Goal: Task Accomplishment & Management: Manage account settings

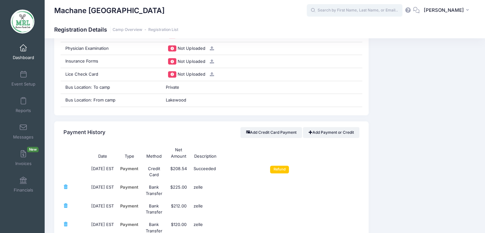
click at [336, 8] on input "text" at bounding box center [355, 10] width 96 height 13
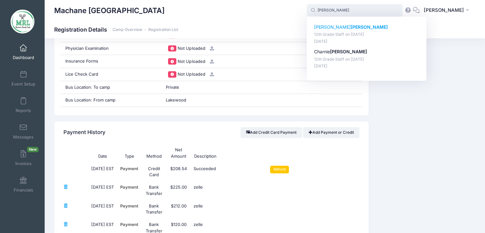
click at [329, 29] on p "Faigy gluck" at bounding box center [366, 27] width 105 height 7
type input "Faigy gluck (12th Grade Staff, Aug-14, 2025)"
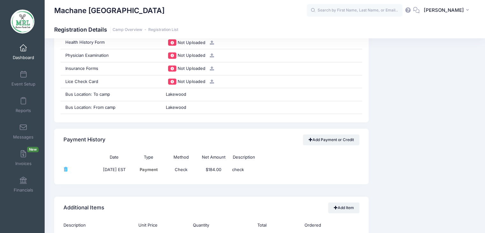
scroll to position [645, 0]
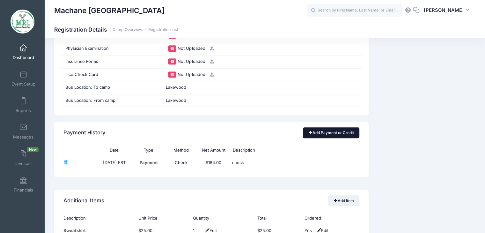
click at [335, 133] on link "Add Payment or Credit" at bounding box center [331, 132] width 56 height 11
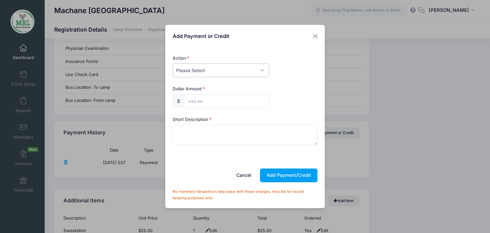
click at [260, 69] on select "Please Select Payment Credit Refund (Offline)" at bounding box center [221, 71] width 97 height 14
select select "credit"
click at [173, 64] on select "Please Select Payment Credit Refund (Offline)" at bounding box center [221, 71] width 97 height 14
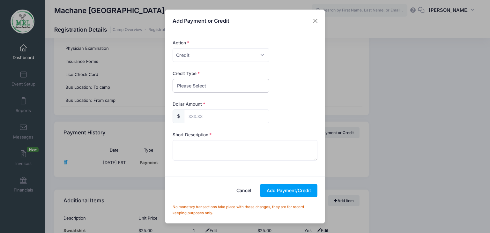
click at [237, 86] on select "Please Select Discount Scholarship Other" at bounding box center [221, 86] width 97 height 14
select select "discount"
click at [173, 79] on select "Please Select Discount Scholarship Other" at bounding box center [221, 86] width 97 height 14
click at [212, 119] on input "text" at bounding box center [226, 116] width 85 height 14
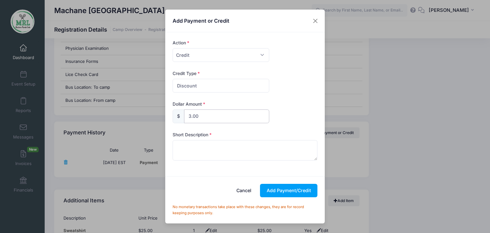
type input "3.00"
click at [190, 146] on textarea at bounding box center [245, 150] width 145 height 20
type textarea "credit"
click at [303, 189] on button "Add Payment/Credit" at bounding box center [288, 191] width 57 height 14
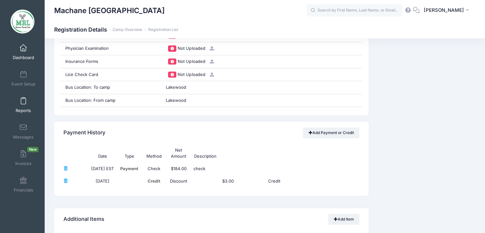
click at [25, 103] on link "Reports" at bounding box center [23, 105] width 30 height 22
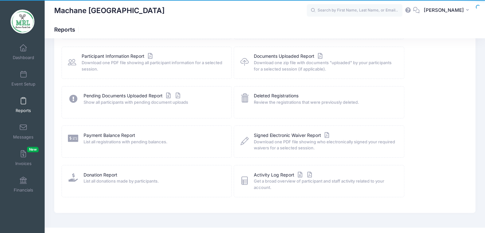
scroll to position [73, 0]
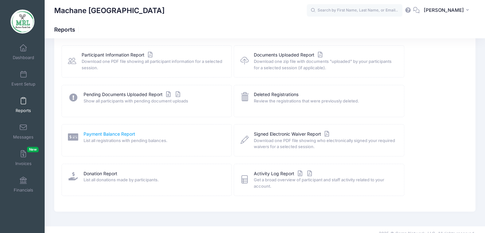
click at [109, 132] on link "Payment Balance Report" at bounding box center [110, 134] width 52 height 7
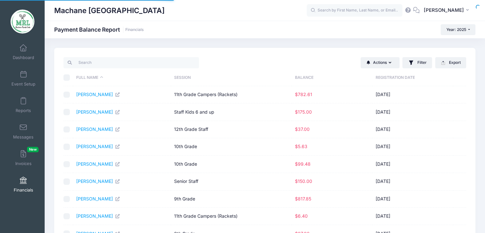
select select "10"
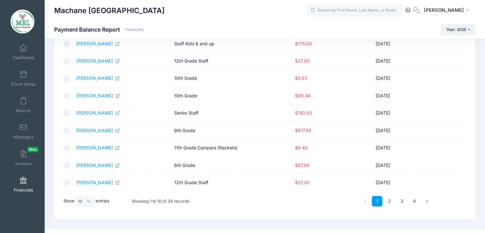
scroll to position [69, 0]
click at [102, 94] on link "[PERSON_NAME]" at bounding box center [98, 94] width 44 height 5
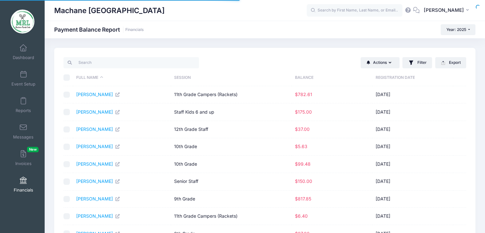
select select "10"
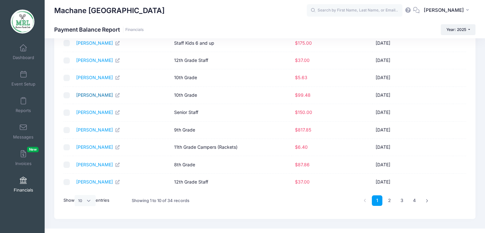
click at [93, 97] on link "[PERSON_NAME]" at bounding box center [98, 94] width 44 height 5
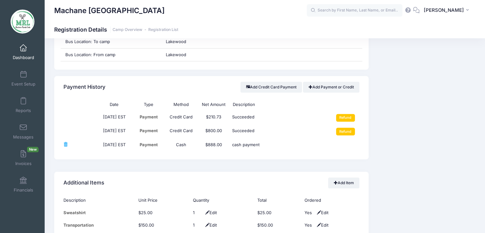
scroll to position [719, 0]
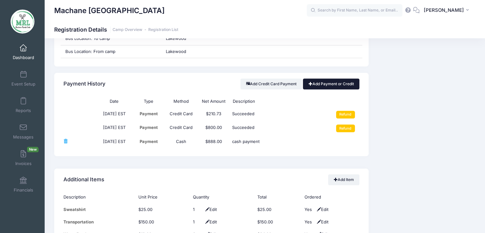
click at [326, 83] on link "Add Payment or Credit" at bounding box center [331, 84] width 56 height 11
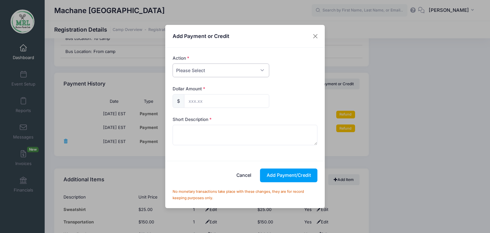
click at [209, 70] on select "Please Select Payment Credit Refund (Offline)" at bounding box center [221, 71] width 97 height 14
select select "credit"
click at [173, 64] on select "Please Select Payment Credit Refund (Offline)" at bounding box center [221, 71] width 97 height 14
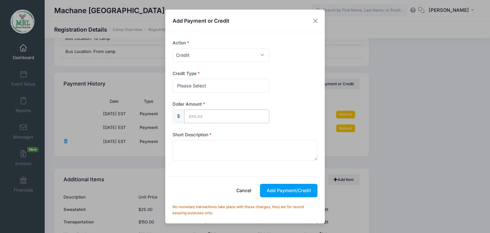
click at [202, 113] on input "text" at bounding box center [226, 116] width 85 height 14
type input "99.48"
click at [234, 86] on select "Please Select Discount Scholarship Other" at bounding box center [221, 86] width 97 height 14
select select "discount"
click at [173, 79] on select "Please Select Discount Scholarship Other" at bounding box center [221, 86] width 97 height 14
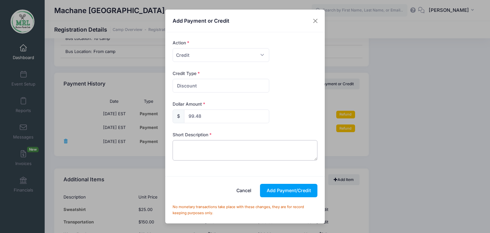
click at [206, 147] on textarea at bounding box center [245, 150] width 145 height 20
type textarea "credit"
click at [304, 188] on button "Add Payment/Credit" at bounding box center [288, 191] width 57 height 14
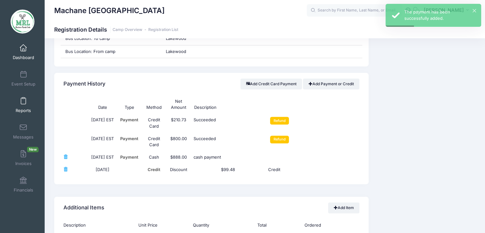
click at [27, 99] on link "Reports" at bounding box center [23, 105] width 30 height 22
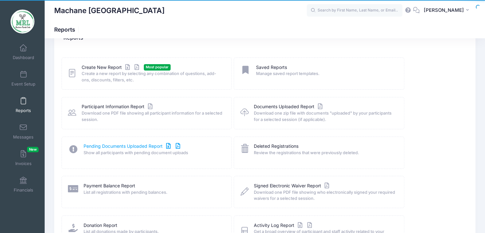
scroll to position [23, 0]
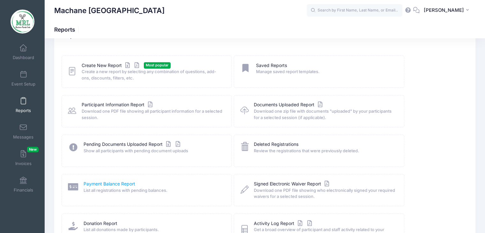
click at [115, 184] on link "Payment Balance Report" at bounding box center [110, 184] width 52 height 7
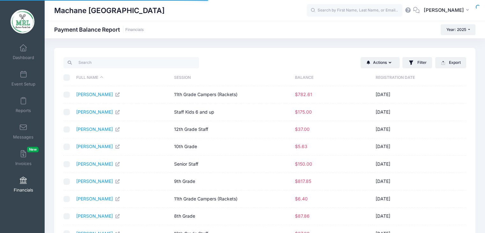
select select "10"
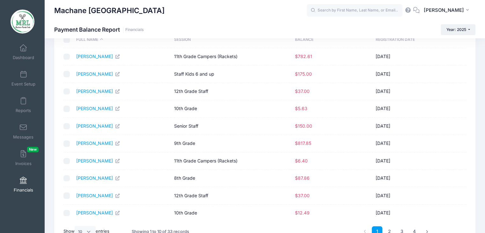
scroll to position [39, 0]
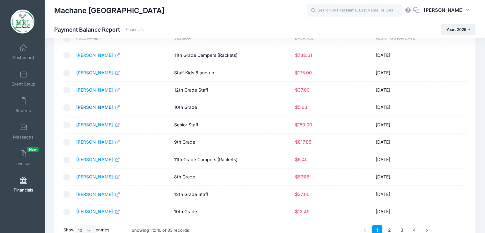
click at [94, 106] on link "[PERSON_NAME]" at bounding box center [98, 106] width 44 height 5
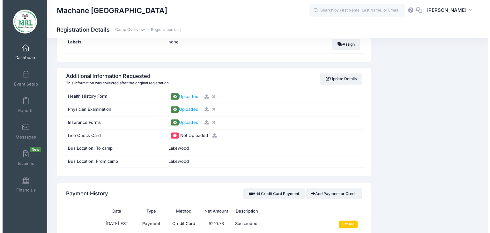
scroll to position [631, 0]
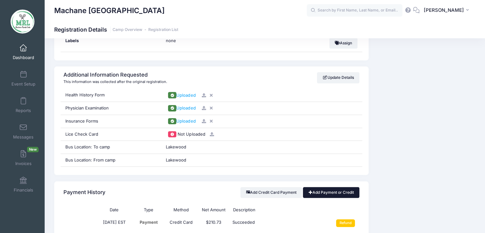
click at [327, 194] on link "Add Payment or Credit" at bounding box center [331, 192] width 56 height 11
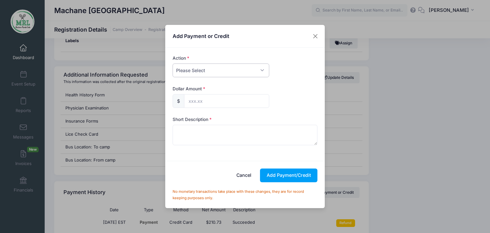
click at [236, 72] on select "Please Select Payment Credit Refund (Offline)" at bounding box center [221, 71] width 97 height 14
select select "credit"
click at [173, 64] on select "Please Select Payment Credit Refund (Offline)" at bounding box center [221, 71] width 97 height 14
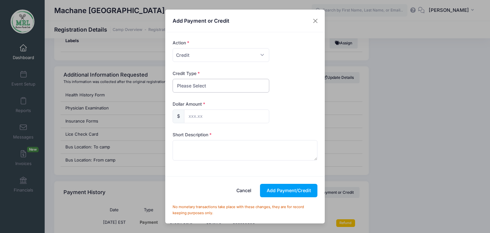
click at [203, 83] on select "Please Select Discount Scholarship Other" at bounding box center [221, 86] width 97 height 14
select select "discount"
click at [173, 79] on select "Please Select Discount Scholarship Other" at bounding box center [221, 86] width 97 height 14
click at [197, 117] on input "text" at bounding box center [226, 116] width 85 height 14
type input "5.63"
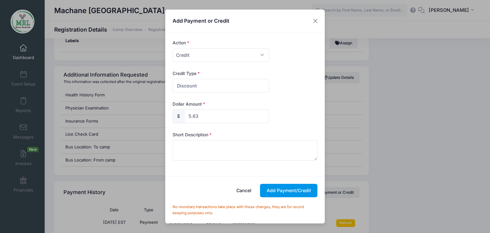
click at [290, 189] on button "Add Payment/Credit" at bounding box center [288, 191] width 57 height 14
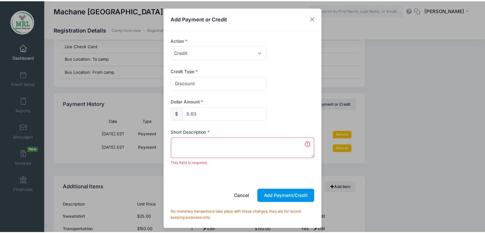
scroll to position [726, 0]
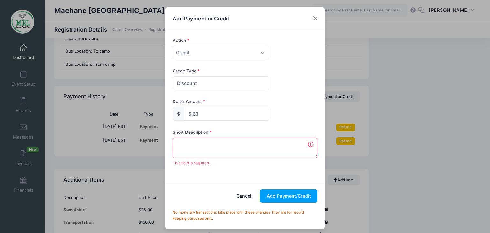
click at [214, 144] on textarea at bounding box center [245, 148] width 145 height 20
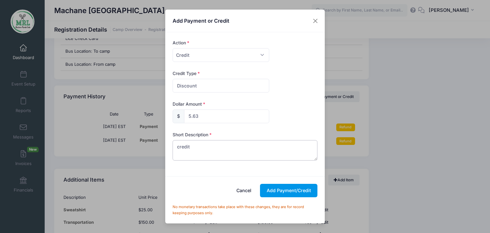
type textarea "credit"
click at [284, 187] on button "Add Payment/Credit" at bounding box center [288, 191] width 57 height 14
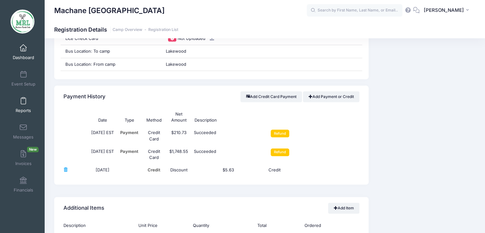
click at [17, 102] on link "Reports" at bounding box center [23, 105] width 30 height 22
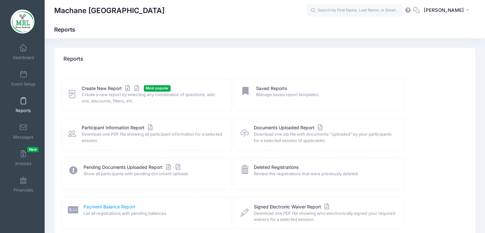
click at [101, 204] on link "Payment Balance Report" at bounding box center [110, 207] width 52 height 7
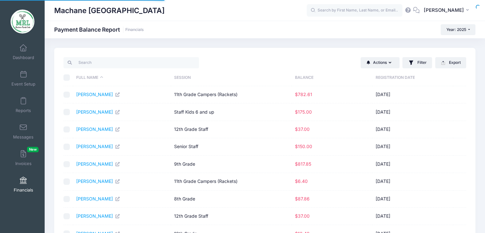
select select "10"
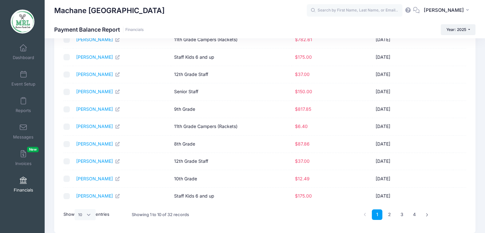
scroll to position [60, 0]
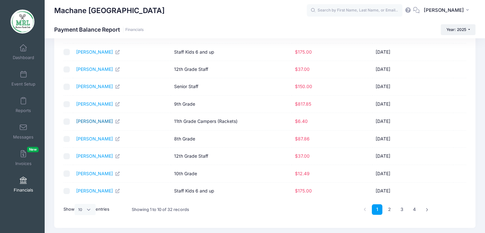
click at [86, 120] on link "[PERSON_NAME]" at bounding box center [98, 120] width 44 height 5
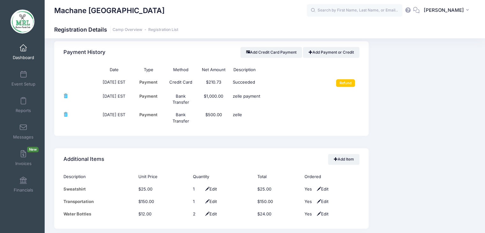
scroll to position [781, 0]
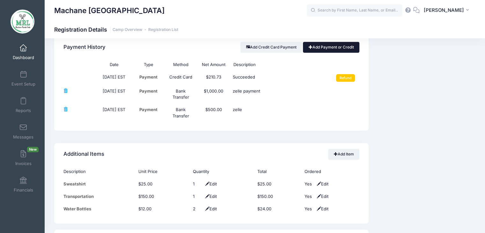
click at [337, 46] on link "Add Payment or Credit" at bounding box center [331, 47] width 56 height 11
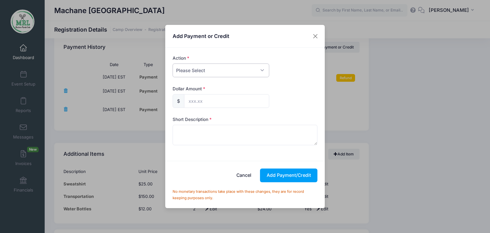
click at [193, 72] on select "Please Select Payment Credit Refund (Offline)" at bounding box center [221, 71] width 97 height 14
select select "credit"
click at [173, 64] on select "Please Select Payment Credit Refund (Offline)" at bounding box center [221, 71] width 97 height 14
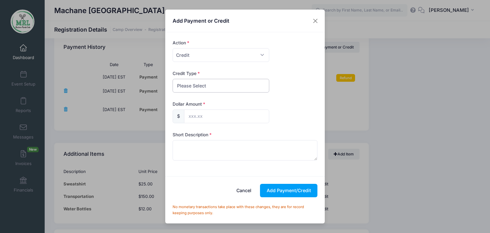
click at [195, 87] on select "Please Select Discount Scholarship Other" at bounding box center [221, 86] width 97 height 14
select select "discount"
click at [173, 79] on select "Please Select Discount Scholarship Other" at bounding box center [221, 86] width 97 height 14
click at [317, 25] on button "Close" at bounding box center [315, 20] width 11 height 11
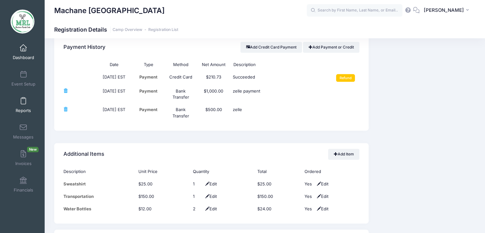
click at [26, 105] on link "Reports" at bounding box center [23, 105] width 30 height 22
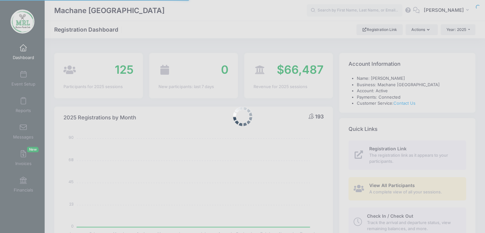
select select
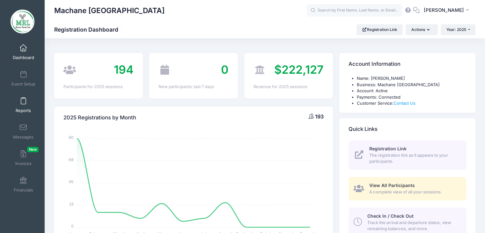
click at [27, 102] on link "Reports" at bounding box center [23, 105] width 30 height 22
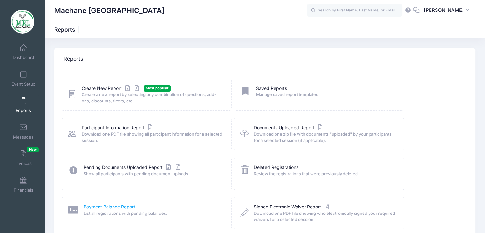
click at [115, 206] on link "Payment Balance Report" at bounding box center [110, 207] width 52 height 7
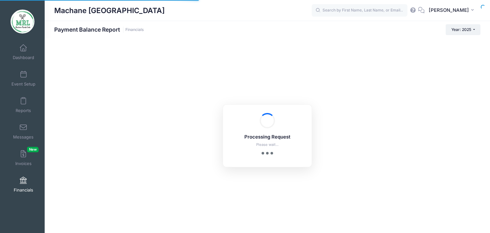
select select "10"
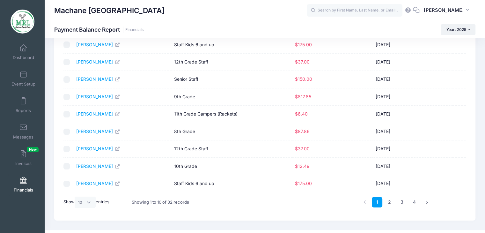
scroll to position [78, 0]
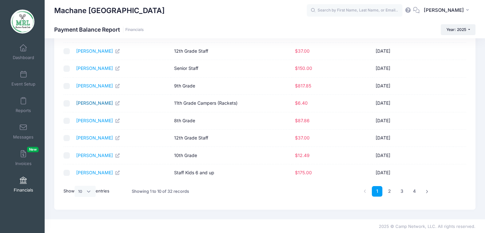
click at [105, 102] on link "Jurkansky, Leah" at bounding box center [98, 102] width 44 height 5
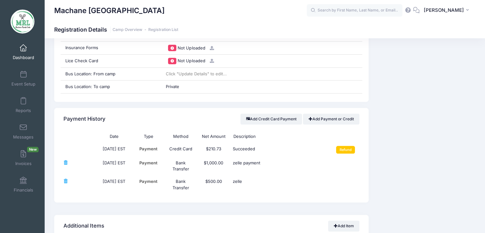
scroll to position [714, 0]
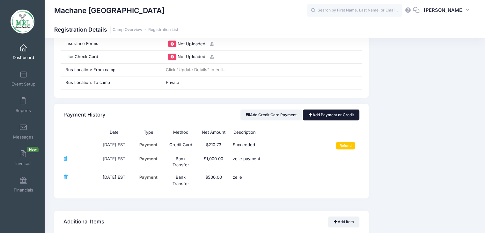
click at [338, 111] on link "Add Payment or Credit" at bounding box center [331, 114] width 56 height 11
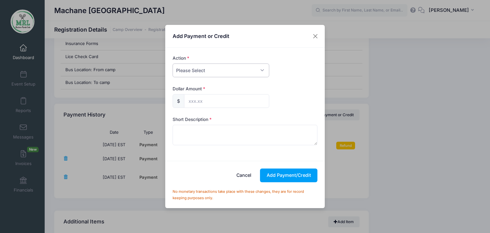
click at [227, 71] on select "Please Select Payment Credit Refund (Offline)" at bounding box center [221, 71] width 97 height 14
select select "credit"
click at [173, 64] on select "Please Select Payment Credit Refund (Offline)" at bounding box center [221, 71] width 97 height 14
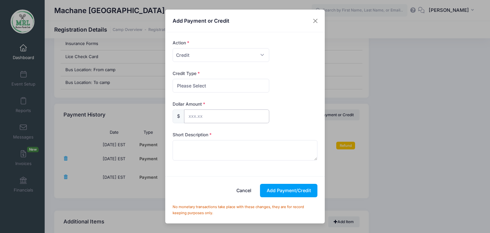
click at [198, 116] on input "text" at bounding box center [226, 116] width 85 height 14
type input "6.40"
click at [203, 75] on div "Credit Type Please Select Discount Scholarship Other" at bounding box center [245, 81] width 145 height 22
click at [200, 87] on select "Please Select Discount Scholarship Other" at bounding box center [221, 86] width 97 height 14
select select "discount"
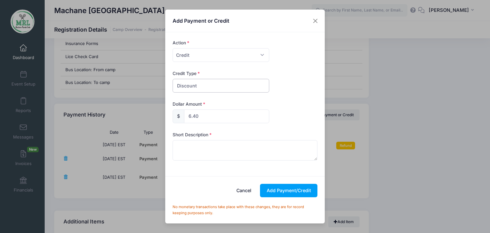
click at [173, 79] on select "Please Select Discount Scholarship Other" at bounding box center [221, 86] width 97 height 14
click at [188, 150] on textarea at bounding box center [245, 150] width 145 height 20
type textarea "credit"
click at [287, 188] on button "Add Payment/Credit" at bounding box center [288, 191] width 57 height 14
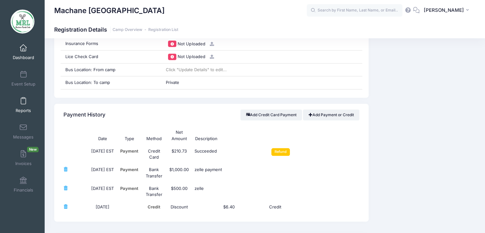
click at [24, 104] on link "Reports" at bounding box center [23, 105] width 30 height 22
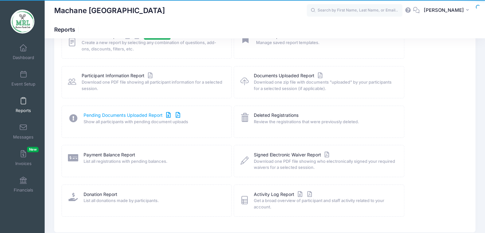
scroll to position [52, 0]
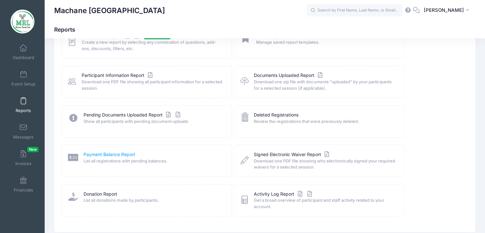
click at [112, 155] on link "Payment Balance Report" at bounding box center [110, 154] width 52 height 7
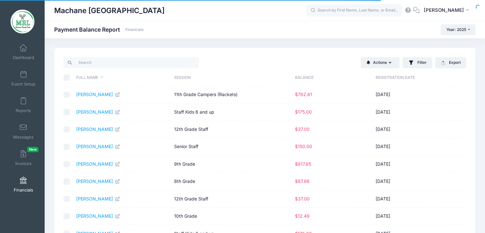
select select "10"
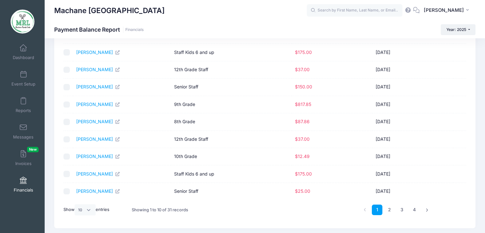
scroll to position [61, 0]
click at [105, 122] on link "[PERSON_NAME]" at bounding box center [98, 120] width 44 height 5
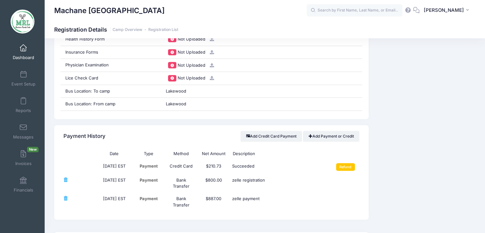
scroll to position [648, 0]
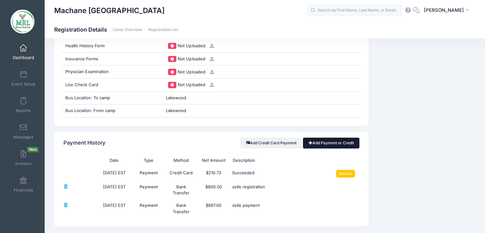
click at [338, 143] on link "Add Payment or Credit" at bounding box center [331, 143] width 56 height 11
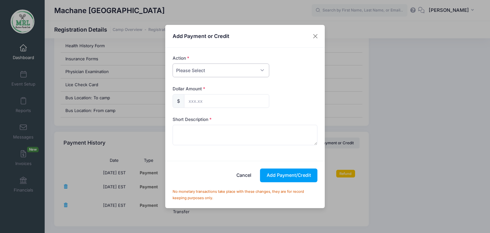
click at [237, 71] on select "Please Select Payment Credit Refund (Offline)" at bounding box center [221, 71] width 97 height 14
select select "credit"
click at [173, 64] on select "Please Select Payment Credit Refund (Offline)" at bounding box center [221, 71] width 97 height 14
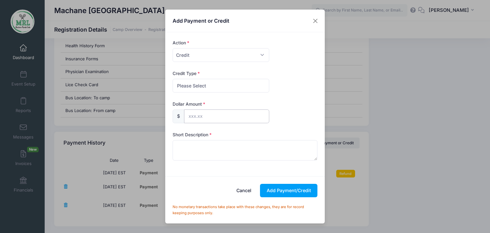
click at [211, 113] on input "text" at bounding box center [226, 116] width 85 height 14
type input "87.86"
click at [204, 85] on select "Please Select Discount Scholarship Other" at bounding box center [221, 86] width 97 height 14
select select "discount"
click at [173, 79] on select "Please Select Discount Scholarship Other" at bounding box center [221, 86] width 97 height 14
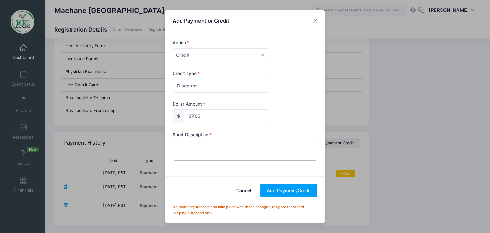
click at [197, 145] on textarea at bounding box center [245, 150] width 145 height 20
type textarea "credit"
click at [293, 193] on button "Add Payment/Credit" at bounding box center [288, 191] width 57 height 14
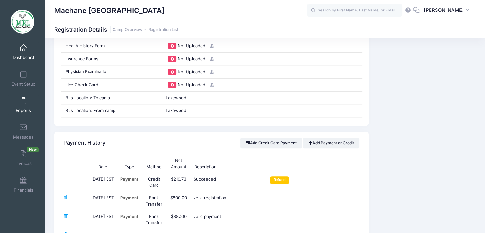
click at [26, 101] on link "Reports" at bounding box center [23, 105] width 30 height 22
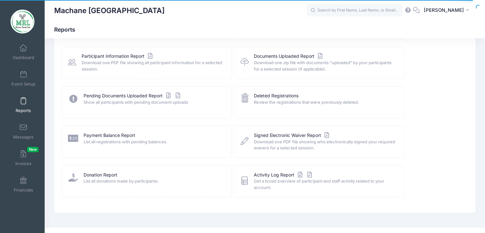
scroll to position [75, 0]
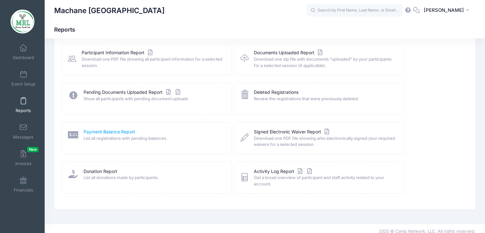
click at [120, 133] on link "Payment Balance Report" at bounding box center [110, 132] width 52 height 7
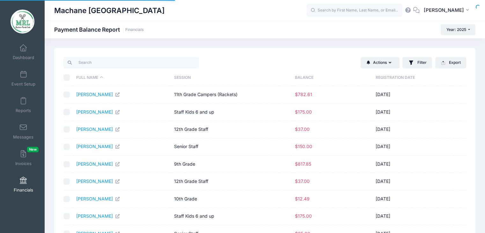
select select "10"
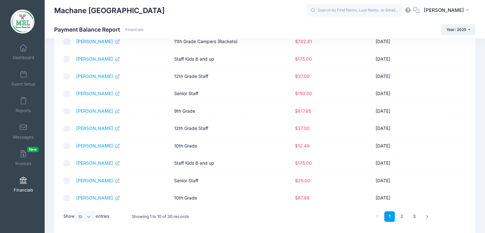
scroll to position [54, 0]
click at [97, 146] on link "[PERSON_NAME]" at bounding box center [98, 144] width 44 height 5
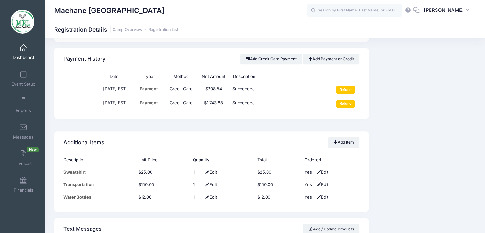
scroll to position [770, 0]
click at [328, 62] on link "Add Payment or Credit" at bounding box center [331, 58] width 56 height 11
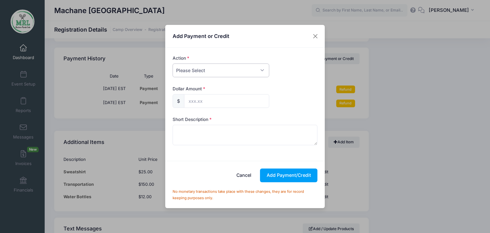
click at [217, 69] on select "Please Select Payment Credit Refund (Offline)" at bounding box center [221, 71] width 97 height 14
select select "credit"
click at [173, 64] on select "Please Select Payment Credit Refund (Offline)" at bounding box center [221, 71] width 97 height 14
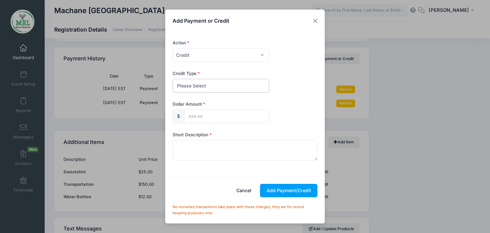
click at [201, 83] on select "Please Select Discount Scholarship Other" at bounding box center [221, 86] width 97 height 14
select select "discount"
click at [173, 79] on select "Please Select Discount Scholarship Other" at bounding box center [221, 86] width 97 height 14
click at [194, 114] on input "text" at bounding box center [226, 116] width 85 height 14
type input "12.49"
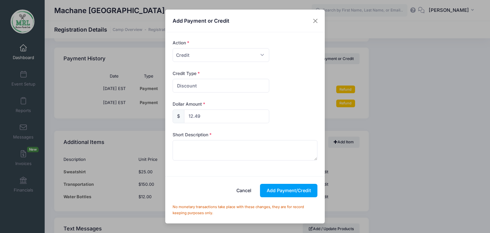
click at [185, 139] on div "Short Description" at bounding box center [245, 145] width 145 height 29
click at [185, 143] on textarea at bounding box center [245, 150] width 145 height 20
type textarea "credit"
click at [278, 191] on button "Add Payment/Credit" at bounding box center [288, 191] width 57 height 14
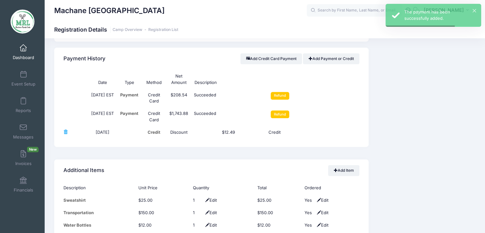
click at [246, 126] on td "$12.49" at bounding box center [228, 132] width 74 height 12
click at [18, 109] on span "Reports" at bounding box center [23, 110] width 15 height 5
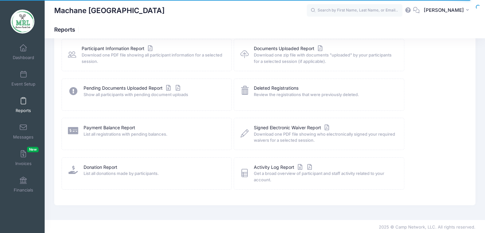
scroll to position [80, 0]
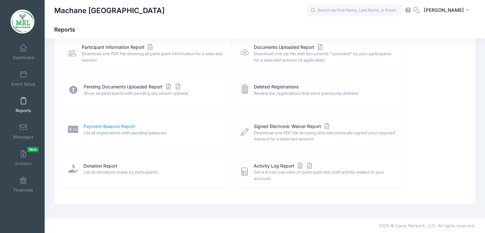
click at [115, 127] on link "Payment Balance Report" at bounding box center [110, 126] width 52 height 7
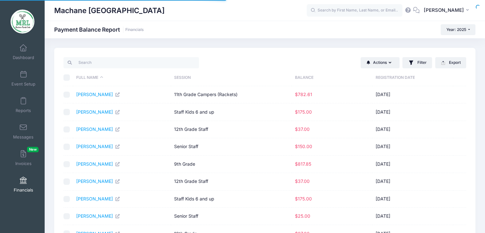
select select "10"
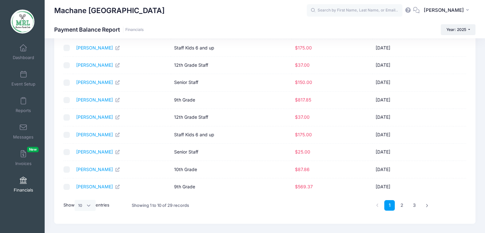
scroll to position [64, 0]
click at [94, 153] on link "[PERSON_NAME]" at bounding box center [98, 151] width 44 height 5
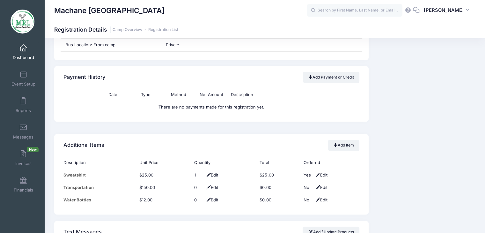
scroll to position [710, 0]
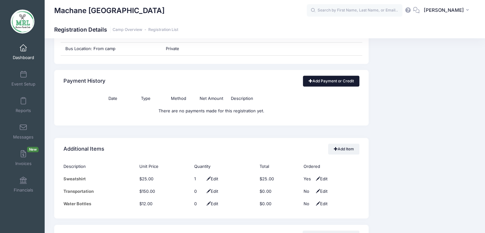
click at [347, 79] on link "Add Payment or Credit" at bounding box center [331, 81] width 56 height 11
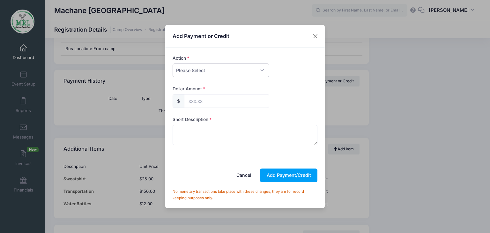
click at [252, 72] on select "Please Select Payment Credit Refund (Offline)" at bounding box center [221, 71] width 97 height 14
click at [317, 38] on button "Close" at bounding box center [315, 35] width 11 height 11
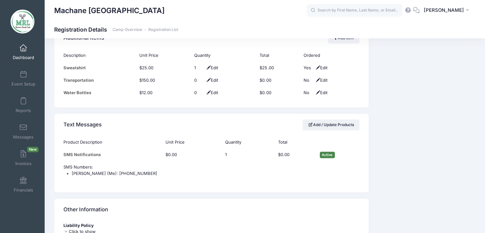
scroll to position [823, 0]
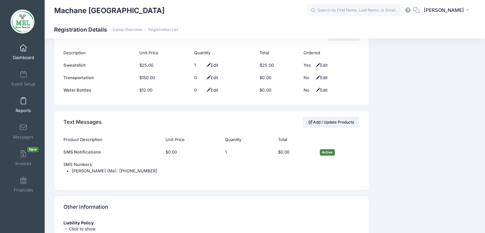
click at [26, 103] on link "Reports" at bounding box center [23, 105] width 30 height 22
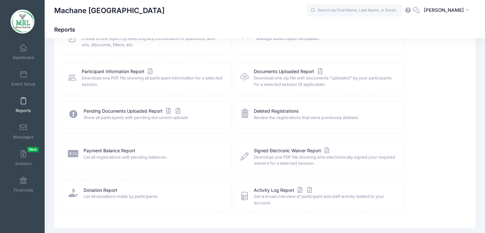
scroll to position [59, 0]
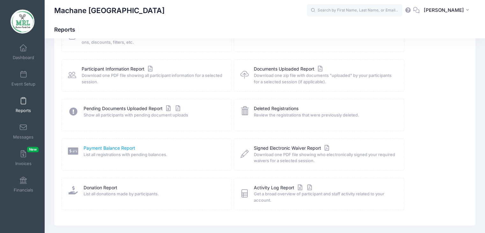
click at [107, 148] on link "Payment Balance Report" at bounding box center [110, 148] width 52 height 7
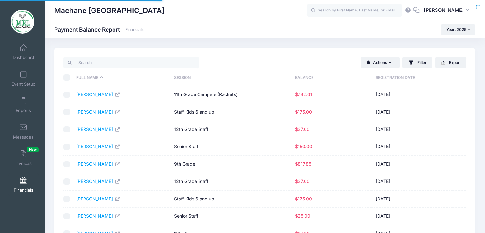
select select "10"
click at [16, 53] on link "Dashboard" at bounding box center [23, 52] width 30 height 22
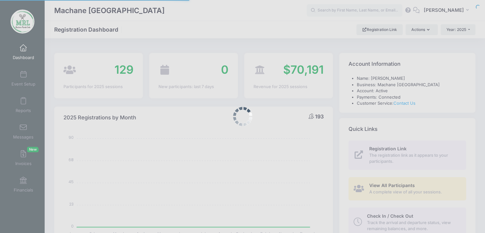
select select
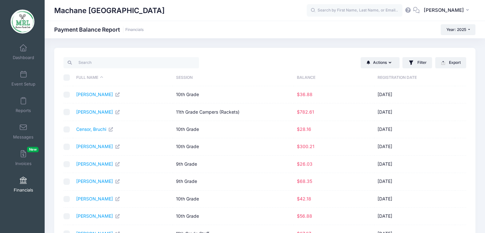
select select "10"
click at [329, 14] on input "text" at bounding box center [355, 10] width 96 height 13
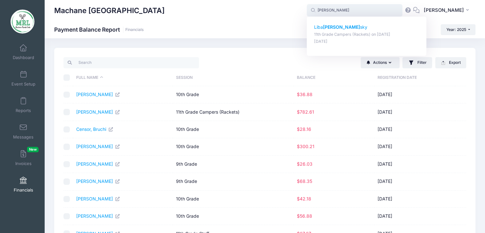
click at [326, 28] on p "Liba Polan sky" at bounding box center [366, 27] width 105 height 7
type input "Liba Polansky (11th Grade Campers (Rackets), Aug-14, 2025)"
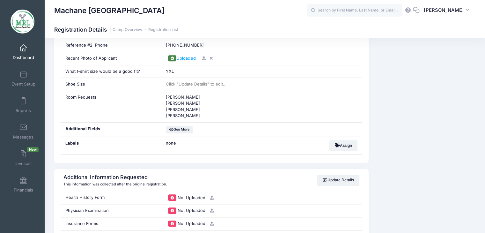
scroll to position [551, 0]
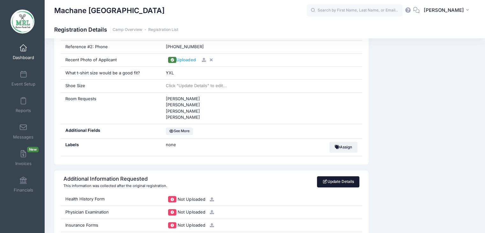
click at [338, 180] on link "Update Details" at bounding box center [338, 181] width 42 height 11
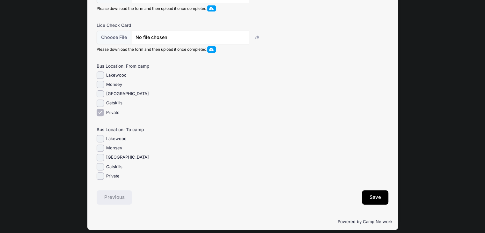
scroll to position [197, 0]
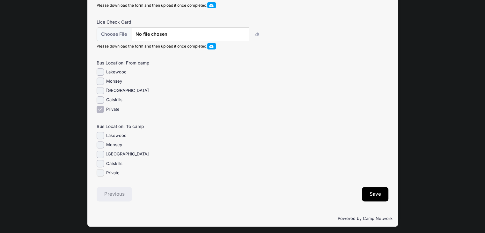
click at [103, 176] on input "Private" at bounding box center [100, 172] width 7 height 7
checkbox input "true"
click at [378, 198] on button "Save" at bounding box center [375, 194] width 27 height 15
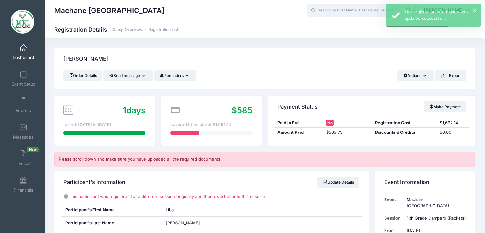
click at [343, 12] on input "text" at bounding box center [355, 10] width 96 height 13
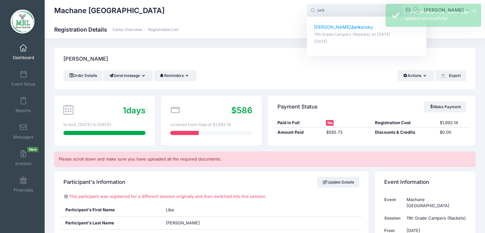
click at [351, 27] on strong "Jurk" at bounding box center [356, 26] width 10 height 5
type input "Leah Jurkansky (11th Grade Campers (Rackets), Aug-14, 2025)"
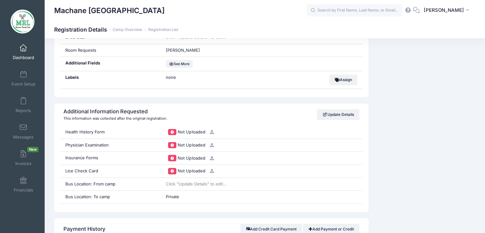
scroll to position [626, 0]
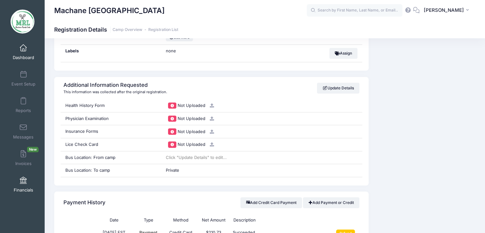
click at [23, 183] on span at bounding box center [23, 180] width 0 height 7
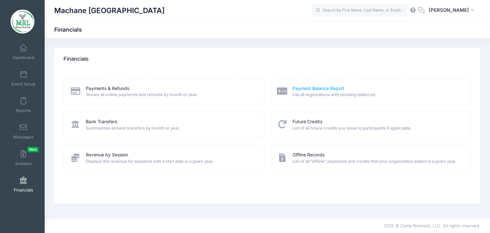
click at [310, 87] on link "Payment Balance Report" at bounding box center [319, 88] width 52 height 7
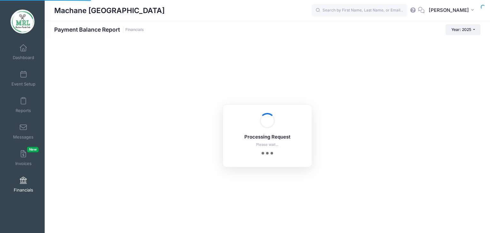
select select "10"
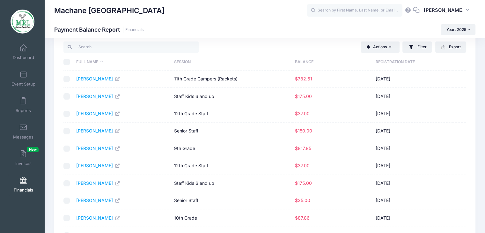
scroll to position [16, 0]
click at [100, 167] on link "[PERSON_NAME]" at bounding box center [98, 164] width 44 height 5
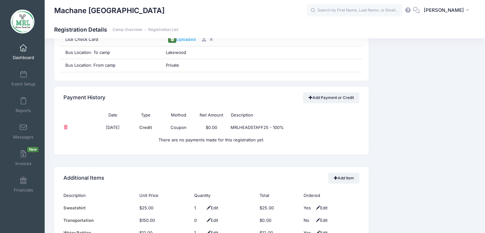
scroll to position [674, 0]
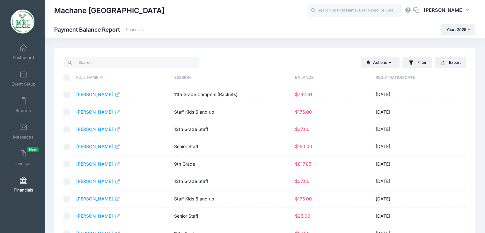
select select "10"
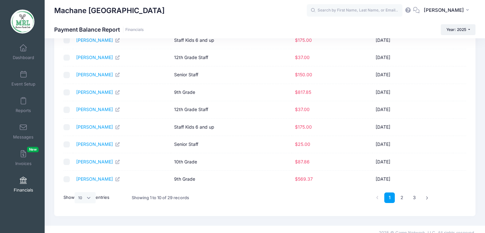
scroll to position [74, 0]
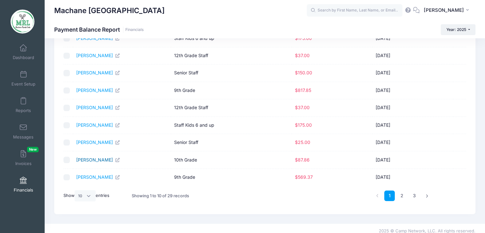
click at [96, 160] on link "[PERSON_NAME]" at bounding box center [98, 159] width 44 height 5
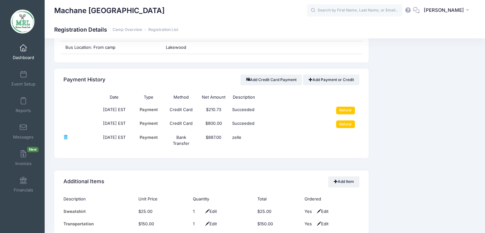
scroll to position [759, 0]
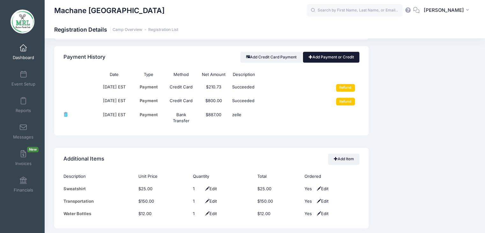
click at [338, 54] on link "Add Payment or Credit" at bounding box center [331, 57] width 56 height 11
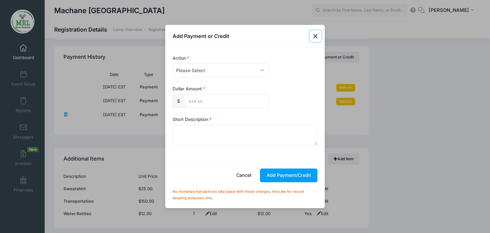
click at [314, 34] on button "Close" at bounding box center [315, 35] width 11 height 11
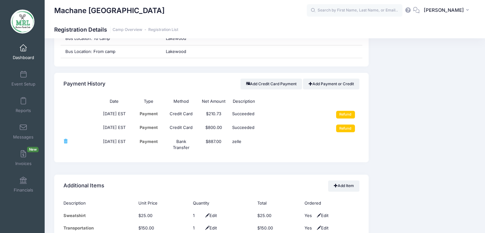
scroll to position [703, 0]
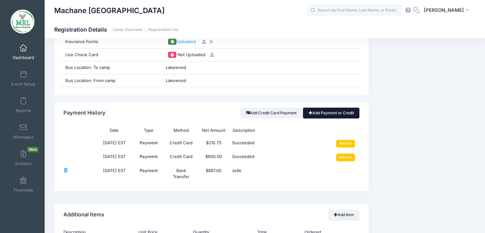
click at [330, 111] on link "Add Payment or Credit" at bounding box center [331, 113] width 56 height 11
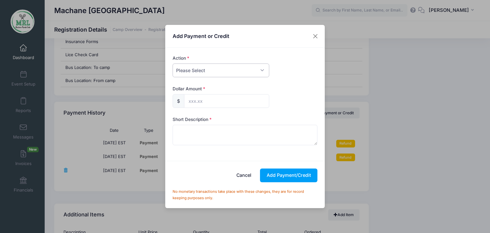
click at [261, 69] on select "Please Select Payment Credit Refund (Offline)" at bounding box center [221, 71] width 97 height 14
select select "credit"
click at [173, 64] on select "Please Select Payment Credit Refund (Offline)" at bounding box center [221, 71] width 97 height 14
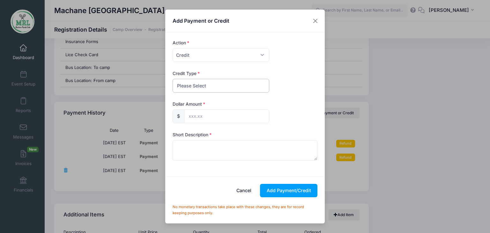
click at [248, 88] on select "Please Select Discount Scholarship Other" at bounding box center [221, 86] width 97 height 14
select select "discount"
click at [173, 79] on select "Please Select Discount Scholarship Other" at bounding box center [221, 86] width 97 height 14
click at [232, 116] on input "text" at bounding box center [226, 116] width 85 height 14
type input "87.86"
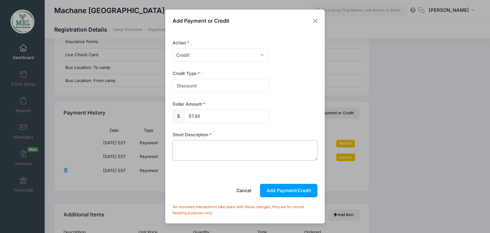
click at [197, 148] on textarea at bounding box center [245, 150] width 145 height 20
type textarea "credit"
click at [291, 191] on button "Add Payment/Credit" at bounding box center [288, 191] width 57 height 14
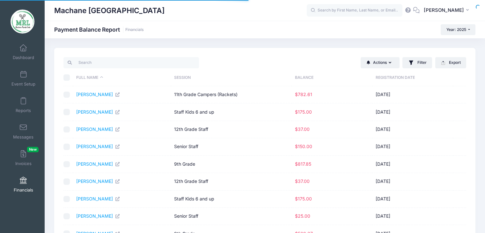
select select "10"
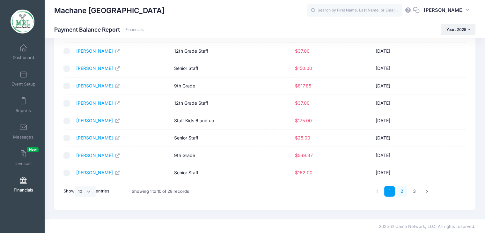
click at [400, 191] on link "2" at bounding box center [402, 191] width 11 height 11
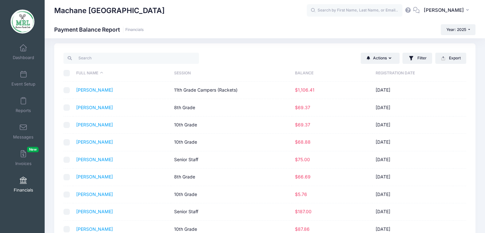
scroll to position [4, 0]
click at [108, 108] on link "Rosenberg, Faigy" at bounding box center [94, 107] width 37 height 5
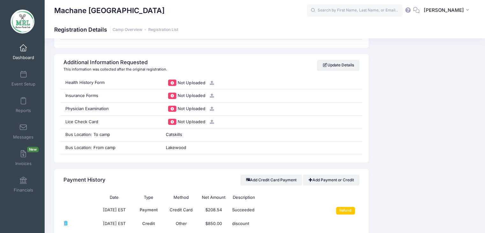
scroll to position [629, 0]
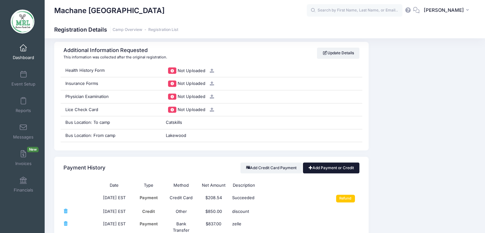
click at [329, 170] on link "Add Payment or Credit" at bounding box center [331, 167] width 56 height 11
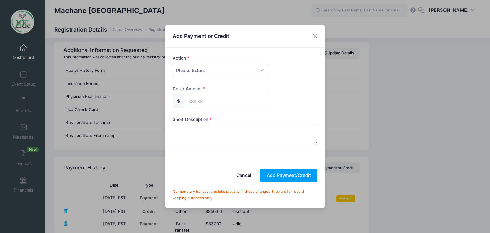
click at [260, 69] on select "Please Select Payment Credit Refund (Offline)" at bounding box center [221, 71] width 97 height 14
select select "credit"
click at [173, 64] on select "Please Select Payment Credit Refund (Offline)" at bounding box center [221, 71] width 97 height 14
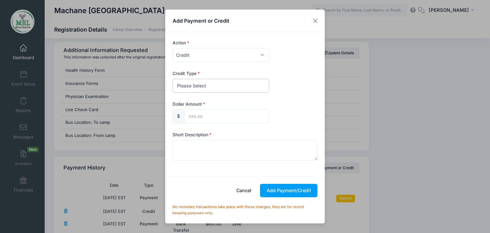
click at [237, 89] on select "Please Select Discount Scholarship Other" at bounding box center [221, 86] width 97 height 14
select select "discount"
click at [173, 79] on select "Please Select Discount Scholarship Other" at bounding box center [221, 86] width 97 height 14
click at [221, 115] on input "text" at bounding box center [226, 116] width 85 height 14
type input "69.37"
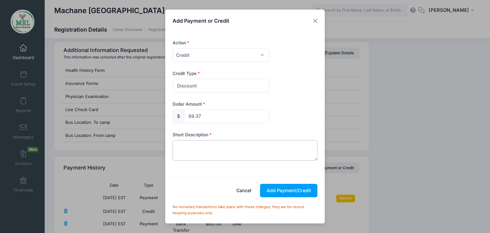
click at [194, 151] on textarea at bounding box center [245, 150] width 145 height 20
type textarea "credit"
click at [281, 188] on button "Add Payment/Credit" at bounding box center [288, 191] width 57 height 14
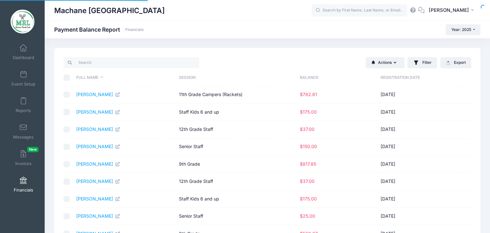
select select "10"
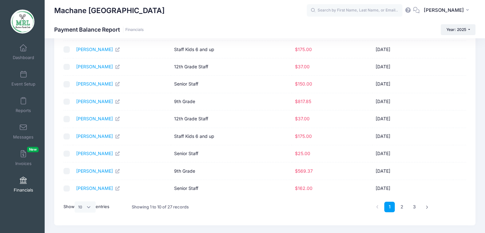
scroll to position [64, 0]
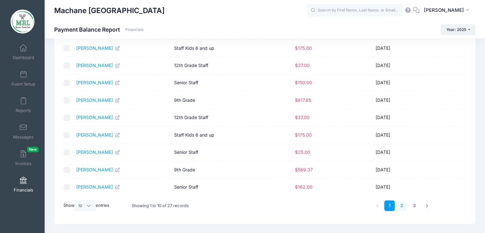
click at [406, 204] on link "2" at bounding box center [402, 205] width 11 height 11
click at [91, 150] on link "[PERSON_NAME]" at bounding box center [94, 151] width 37 height 5
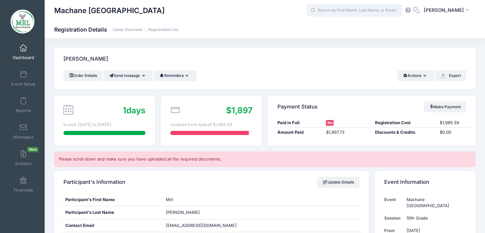
click at [326, 8] on input "text" at bounding box center [355, 10] width 96 height 13
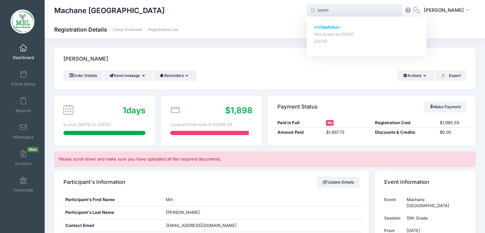
click at [323, 28] on p "[PERSON_NAME] an" at bounding box center [366, 27] width 105 height 7
type input "[PERSON_NAME] (10th Grade, [DATE])"
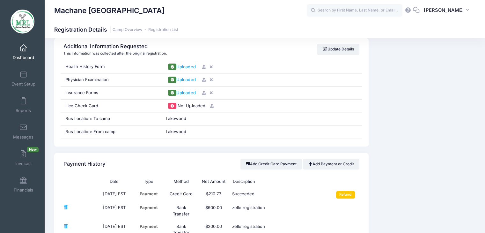
scroll to position [669, 0]
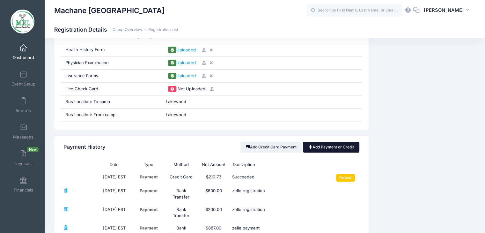
click at [329, 144] on link "Add Payment or Credit" at bounding box center [331, 147] width 56 height 11
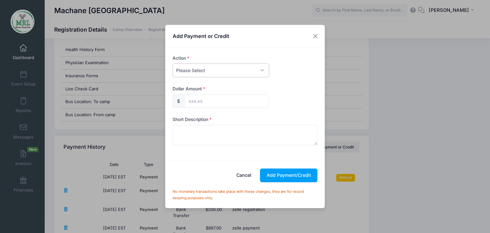
click at [262, 68] on select "Please Select Payment Credit Refund (Offline)" at bounding box center [221, 71] width 97 height 14
select select "credit"
click at [173, 64] on select "Please Select Payment Credit Refund (Offline)" at bounding box center [221, 71] width 97 height 14
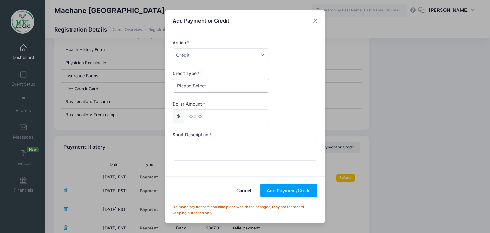
click at [246, 81] on select "Please Select Discount Scholarship Other" at bounding box center [221, 86] width 97 height 14
select select "discount"
click at [173, 79] on select "Please Select Discount Scholarship Other" at bounding box center [221, 86] width 97 height 14
click at [223, 114] on input "text" at bounding box center [226, 116] width 85 height 14
type input "87.86"
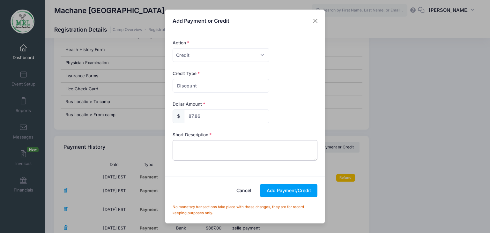
click at [195, 153] on textarea at bounding box center [245, 150] width 145 height 20
type textarea "credit"
click at [283, 193] on button "Add Payment/Credit" at bounding box center [288, 191] width 57 height 14
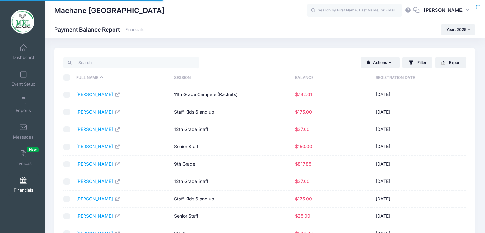
select select "10"
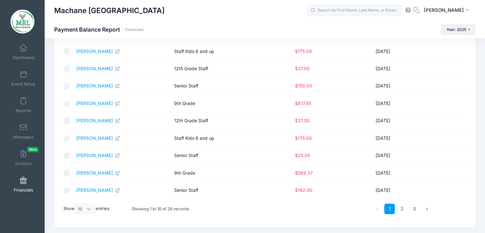
scroll to position [58, 0]
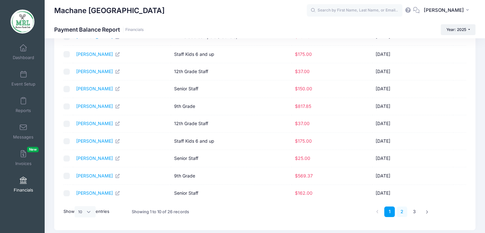
click at [405, 211] on link "2" at bounding box center [402, 211] width 11 height 11
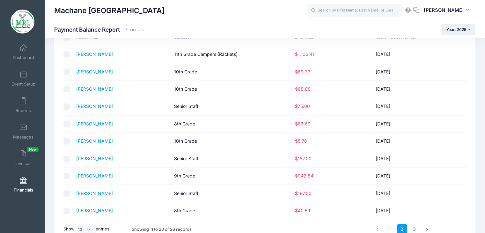
scroll to position [39, 0]
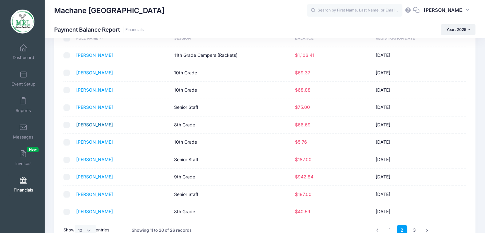
click at [92, 125] on link "[PERSON_NAME]" at bounding box center [94, 124] width 37 height 5
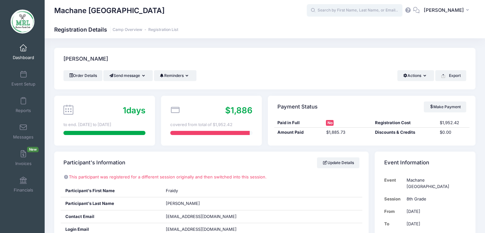
click at [344, 13] on input "text" at bounding box center [355, 10] width 96 height 13
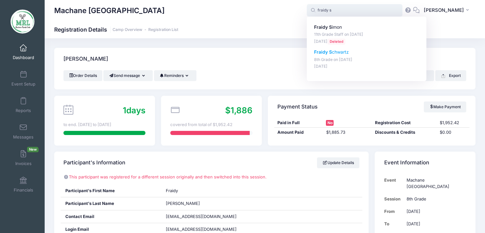
click at [332, 52] on strong "Fraidy S" at bounding box center [323, 51] width 18 height 5
type input "Fraidy Schwartz (8th Grade, Aug-14, 2025)"
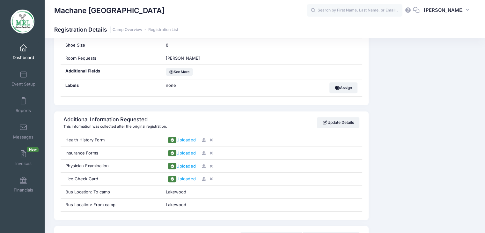
scroll to position [566, 0]
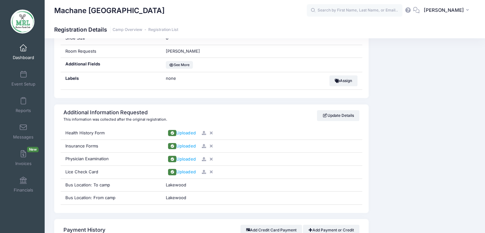
drag, startPoint x: 482, startPoint y: 101, endPoint x: 479, endPoint y: 127, distance: 25.8
click at [479, 127] on div "Schwartz, Fraidy Order Details Send message Send Email Send SMS" at bounding box center [265, 186] width 441 height 1408
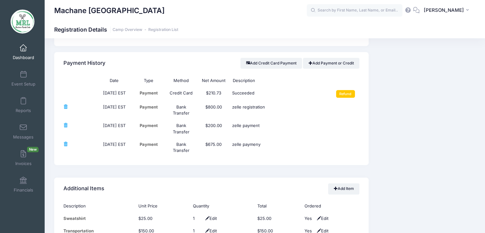
scroll to position [740, 0]
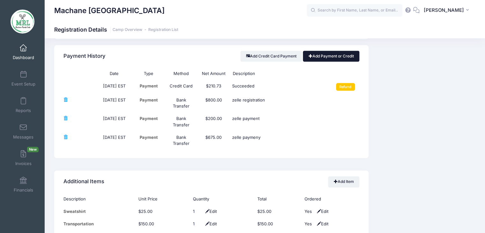
click at [318, 53] on link "Add Payment or Credit" at bounding box center [331, 56] width 56 height 11
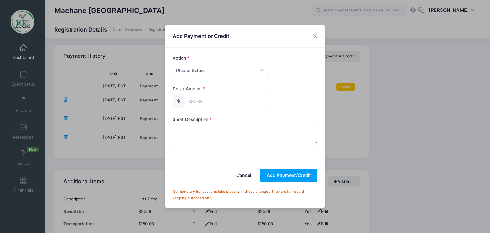
click at [238, 73] on select "Please Select Payment Credit Refund (Offline)" at bounding box center [221, 71] width 97 height 14
select select "credit"
click at [173, 64] on select "Please Select Payment Credit Refund (Offline)" at bounding box center [221, 71] width 97 height 14
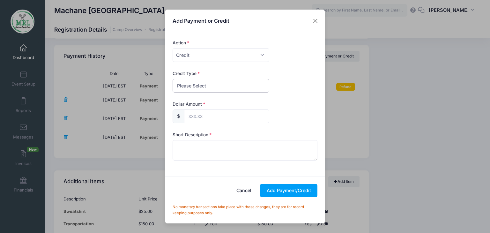
click at [234, 86] on select "Please Select Discount Scholarship Other" at bounding box center [221, 86] width 97 height 14
select select "discount"
click at [173, 79] on select "Please Select Discount Scholarship Other" at bounding box center [221, 86] width 97 height 14
click at [214, 113] on input "text" at bounding box center [226, 116] width 85 height 14
type input "66.69"
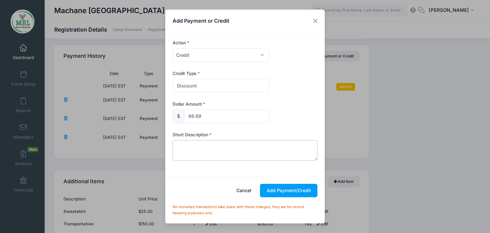
click at [193, 151] on textarea at bounding box center [245, 150] width 145 height 20
type textarea "credit"
click at [283, 190] on button "Add Payment/Credit" at bounding box center [288, 191] width 57 height 14
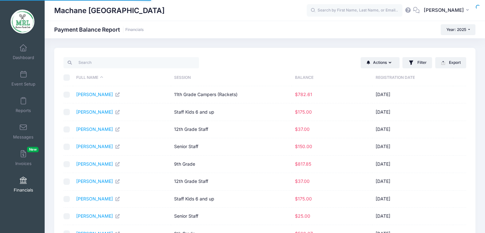
select select "10"
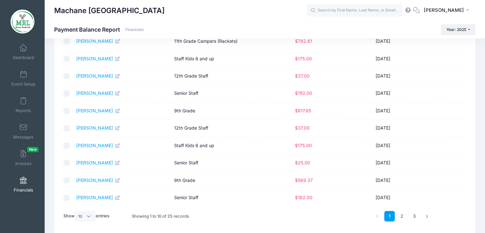
scroll to position [56, 0]
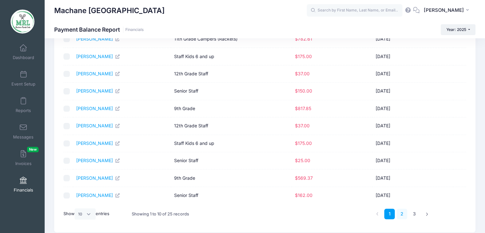
click at [402, 212] on link "2" at bounding box center [402, 214] width 11 height 11
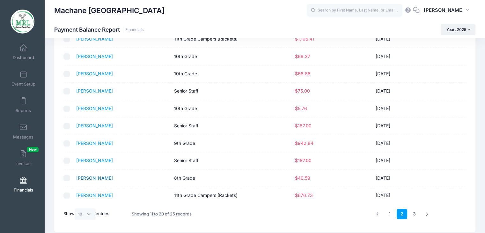
click at [89, 178] on link "[PERSON_NAME]" at bounding box center [94, 177] width 37 height 5
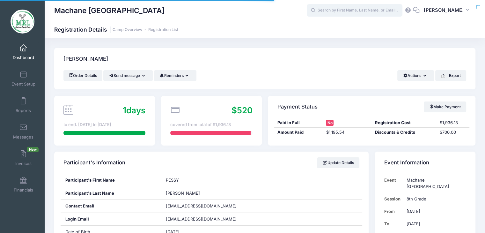
click at [359, 11] on input "text" at bounding box center [355, 10] width 96 height 13
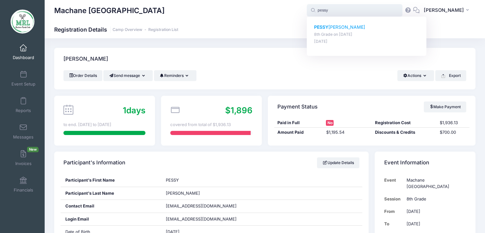
click at [339, 28] on p "PESSY Ungar" at bounding box center [366, 27] width 105 height 7
type input "PESSY Ungar (8th Grade, Aug-14, 2025)"
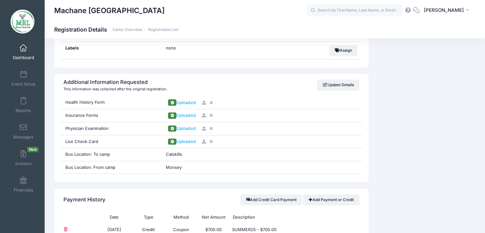
scroll to position [574, 0]
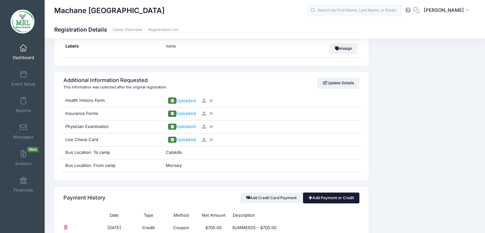
click at [321, 197] on link "Add Payment or Credit" at bounding box center [331, 197] width 56 height 11
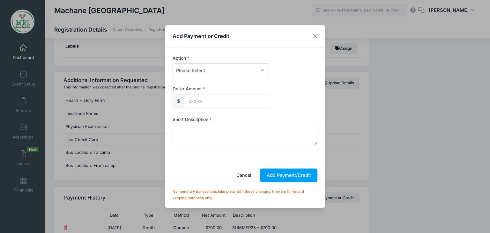
click at [261, 69] on select "Please Select Payment Credit Refund (Offline)" at bounding box center [221, 71] width 97 height 14
select select "credit"
click at [173, 64] on select "Please Select Payment Credit Refund (Offline)" at bounding box center [221, 71] width 97 height 14
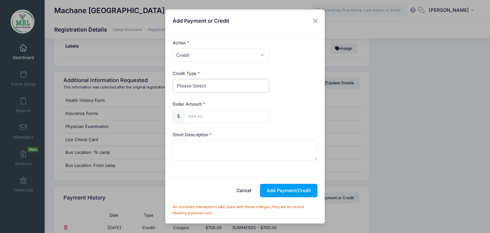
click at [242, 90] on select "Please Select Discount Scholarship Other" at bounding box center [221, 86] width 97 height 14
select select "discount"
click at [173, 79] on select "Please Select Discount Scholarship Other" at bounding box center [221, 86] width 97 height 14
click at [213, 114] on input "text" at bounding box center [226, 116] width 85 height 14
type input "44.59"
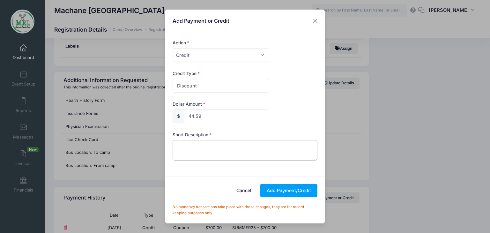
click at [185, 151] on textarea at bounding box center [245, 150] width 145 height 20
type textarea "credit"
click at [287, 190] on button "Add Payment/Credit" at bounding box center [288, 191] width 57 height 14
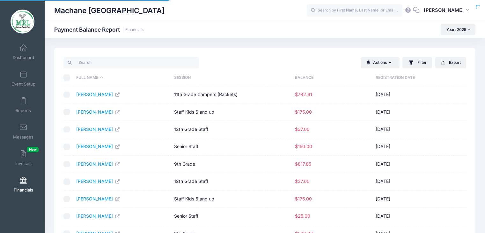
select select "10"
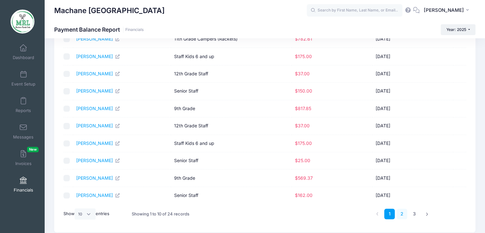
click at [401, 210] on link "2" at bounding box center [402, 214] width 11 height 11
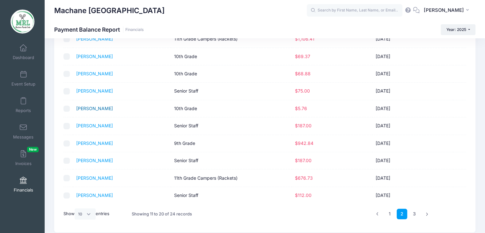
click at [89, 108] on link "[PERSON_NAME]" at bounding box center [94, 108] width 37 height 5
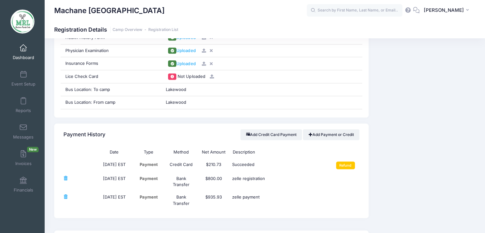
scroll to position [687, 0]
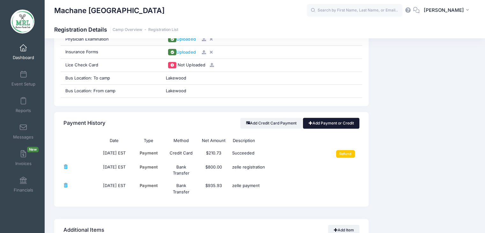
click at [339, 122] on link "Add Payment or Credit" at bounding box center [331, 123] width 56 height 11
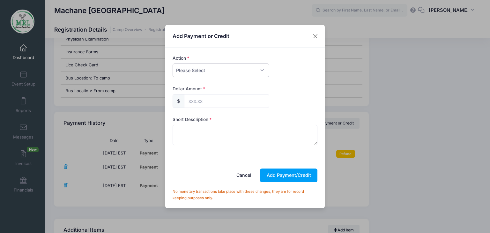
click at [258, 70] on select "Please Select Payment Credit Refund (Offline)" at bounding box center [221, 71] width 97 height 14
select select "credit"
click at [173, 64] on select "Please Select Payment Credit Refund (Offline)" at bounding box center [221, 71] width 97 height 14
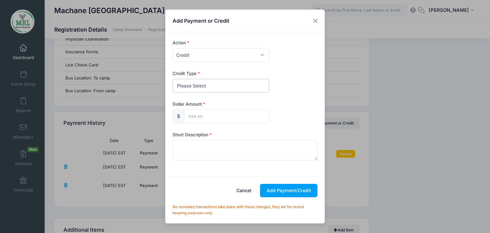
click at [248, 87] on select "Please Select Discount Scholarship Other" at bounding box center [221, 86] width 97 height 14
select select "other"
click at [173, 79] on select "Please Select Discount Scholarship Other" at bounding box center [221, 86] width 97 height 14
click at [230, 119] on input "text" at bounding box center [226, 116] width 85 height 14
type input "5.76"
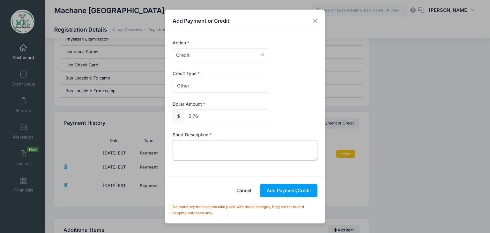
click at [190, 149] on textarea at bounding box center [245, 150] width 145 height 20
type textarea "credit"
click at [282, 191] on button "Add Payment/Credit" at bounding box center [288, 191] width 57 height 14
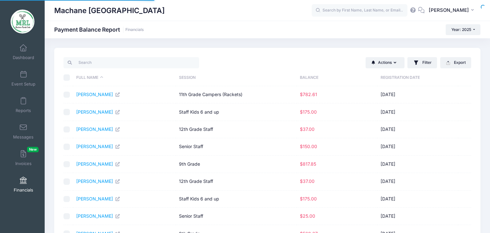
select select "10"
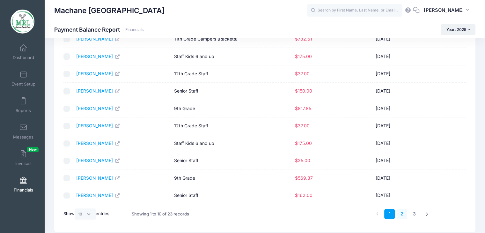
click at [401, 212] on link "2" at bounding box center [402, 214] width 11 height 11
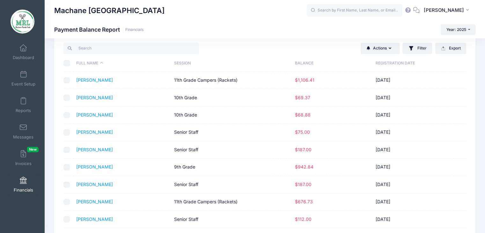
scroll to position [14, 0]
click at [95, 98] on link "[PERSON_NAME]" at bounding box center [94, 97] width 37 height 5
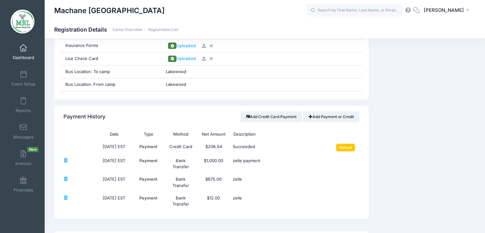
scroll to position [669, 0]
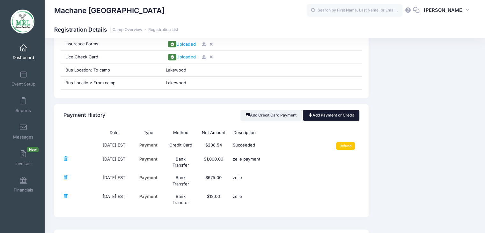
click at [332, 116] on link "Add Payment or Credit" at bounding box center [331, 115] width 56 height 11
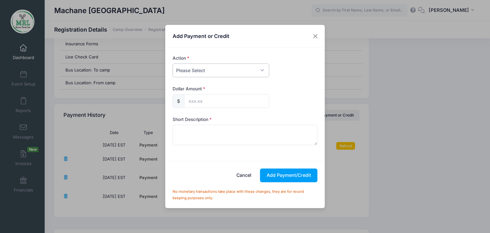
click at [261, 71] on select "Please Select Payment Credit Refund (Offline)" at bounding box center [221, 71] width 97 height 14
select select "credit"
click at [173, 64] on select "Please Select Payment Credit Refund (Offline)" at bounding box center [221, 71] width 97 height 14
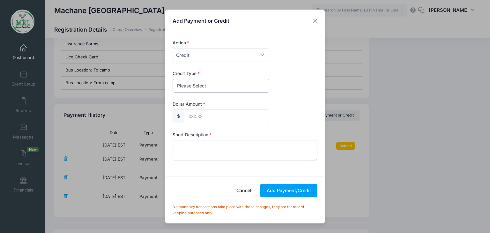
click at [250, 88] on select "Please Select Discount Scholarship Other" at bounding box center [221, 86] width 97 height 14
select select "other"
click at [173, 79] on select "Please Select Discount Scholarship Other" at bounding box center [221, 86] width 97 height 14
click at [235, 114] on input "text" at bounding box center [226, 116] width 85 height 14
type input "69.37"
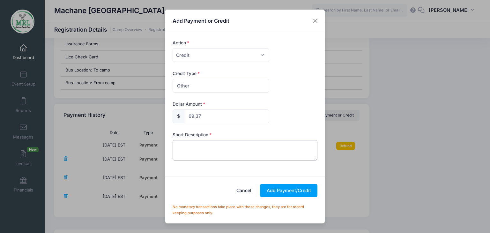
click at [203, 154] on textarea at bounding box center [245, 150] width 145 height 20
type textarea "credit"
click at [284, 191] on button "Add Payment/Credit" at bounding box center [288, 191] width 57 height 14
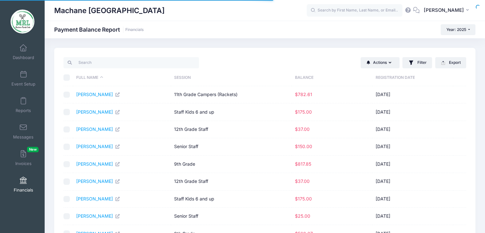
select select "10"
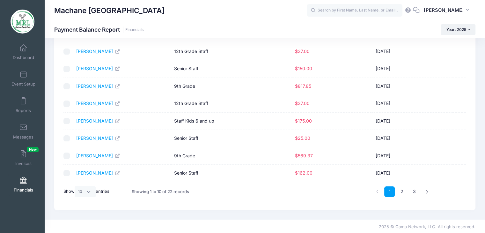
scroll to position [78, 0]
click at [415, 192] on link "3" at bounding box center [414, 191] width 11 height 11
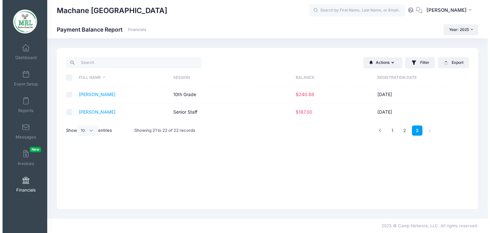
scroll to position [0, 0]
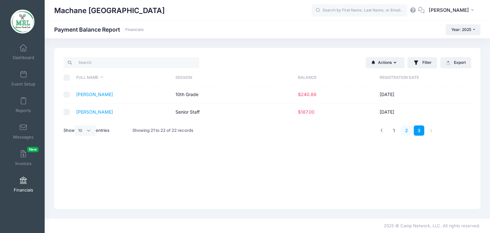
click at [406, 130] on link "2" at bounding box center [406, 130] width 11 height 11
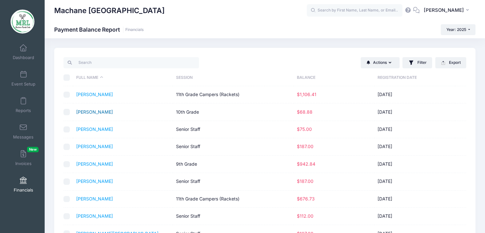
click at [104, 112] on link "Schechter, Shira" at bounding box center [94, 111] width 37 height 5
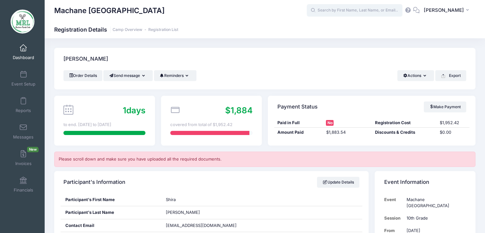
click at [363, 11] on input "text" at bounding box center [355, 10] width 96 height 13
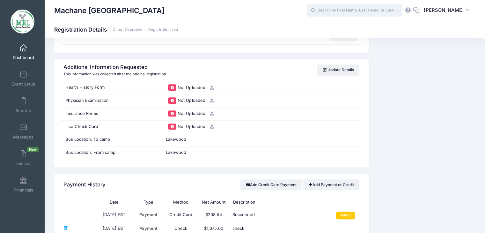
scroll to position [654, 0]
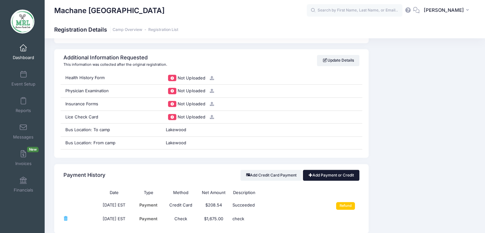
click at [331, 175] on link "Add Payment or Credit" at bounding box center [331, 175] width 56 height 11
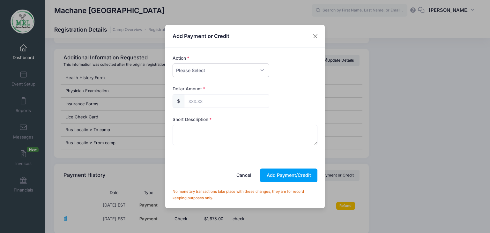
click at [263, 69] on select "Please Select Payment Credit Refund (Offline)" at bounding box center [221, 71] width 97 height 14
select select "credit"
click at [173, 64] on select "Please Select Payment Credit Refund (Offline)" at bounding box center [221, 71] width 97 height 14
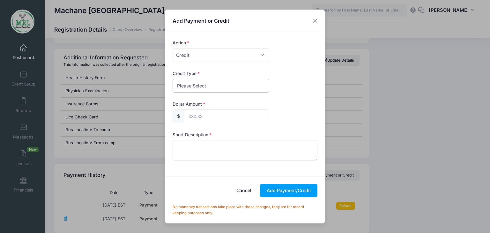
click at [246, 87] on select "Please Select Discount Scholarship Other" at bounding box center [221, 86] width 97 height 14
select select "discount"
click at [173, 79] on select "Please Select Discount Scholarship Other" at bounding box center [221, 86] width 97 height 14
click at [229, 119] on input "text" at bounding box center [226, 116] width 85 height 14
type input "68.88"
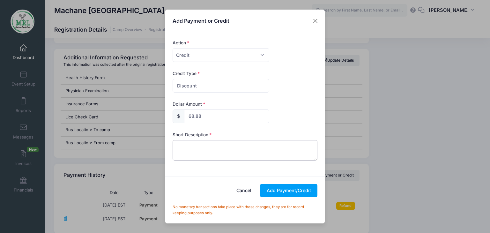
click at [193, 147] on textarea at bounding box center [245, 150] width 145 height 20
type textarea "credit"
click at [295, 192] on button "Add Payment/Credit" at bounding box center [288, 191] width 57 height 14
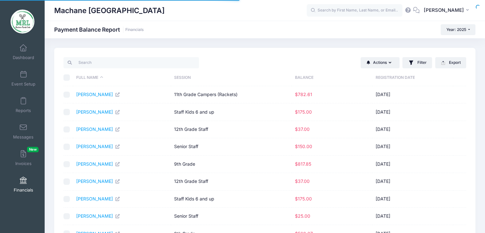
select select "10"
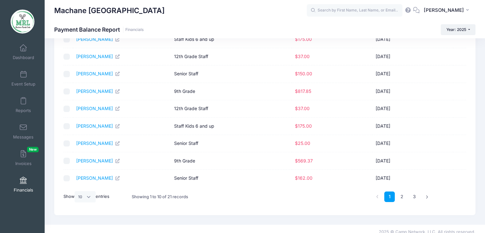
scroll to position [78, 0]
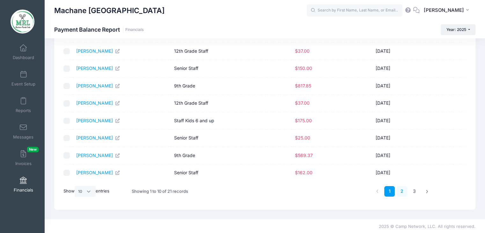
click at [402, 189] on link "2" at bounding box center [402, 191] width 11 height 11
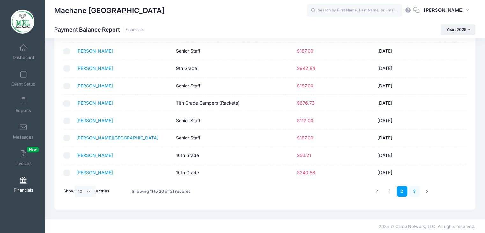
click at [414, 189] on link "3" at bounding box center [414, 191] width 11 height 11
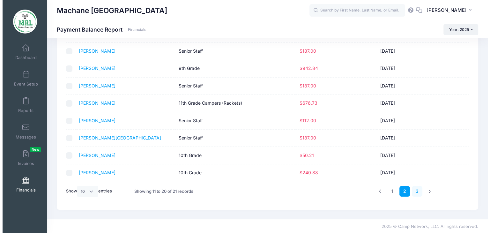
scroll to position [0, 0]
